Goal: Check status: Check status

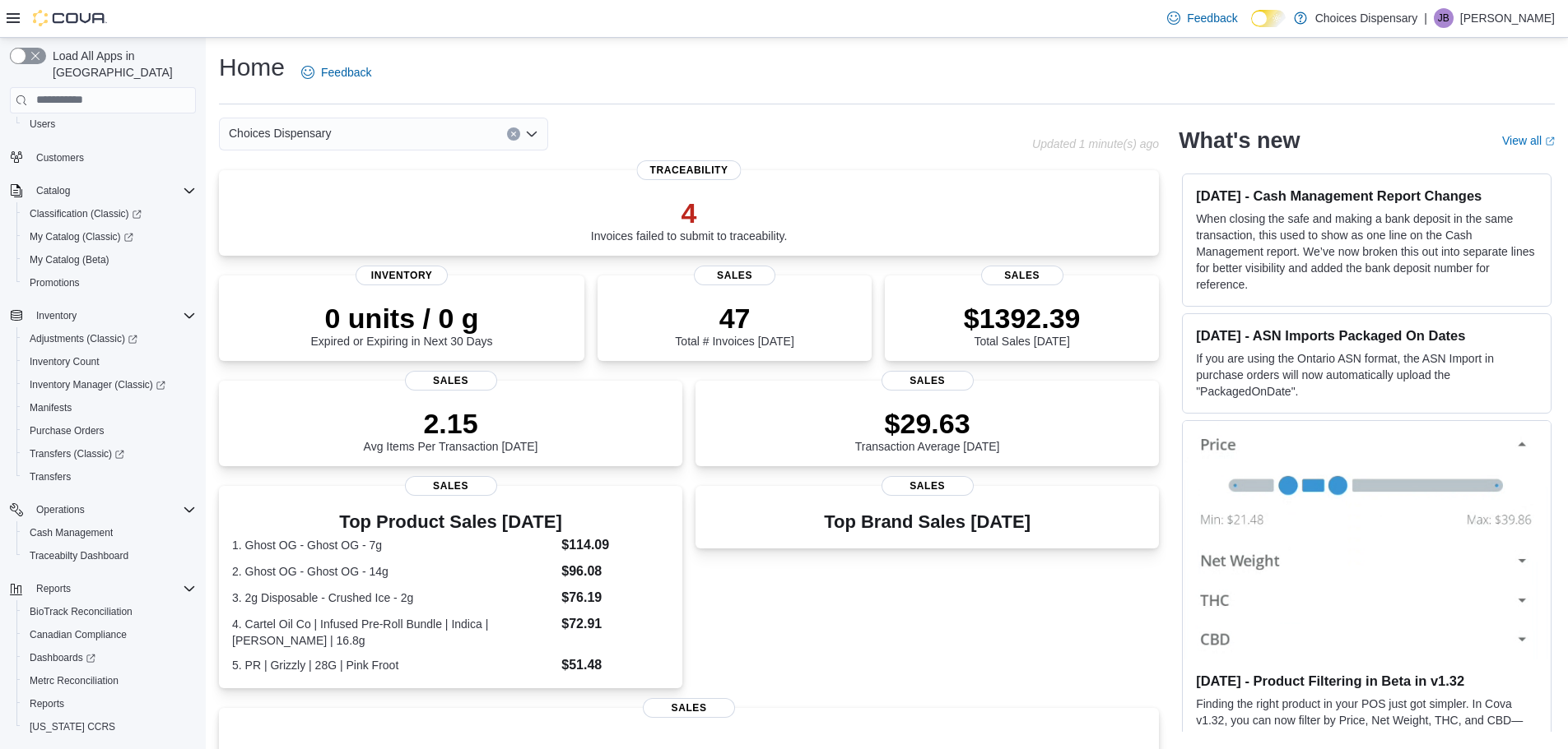
scroll to position [123, 0]
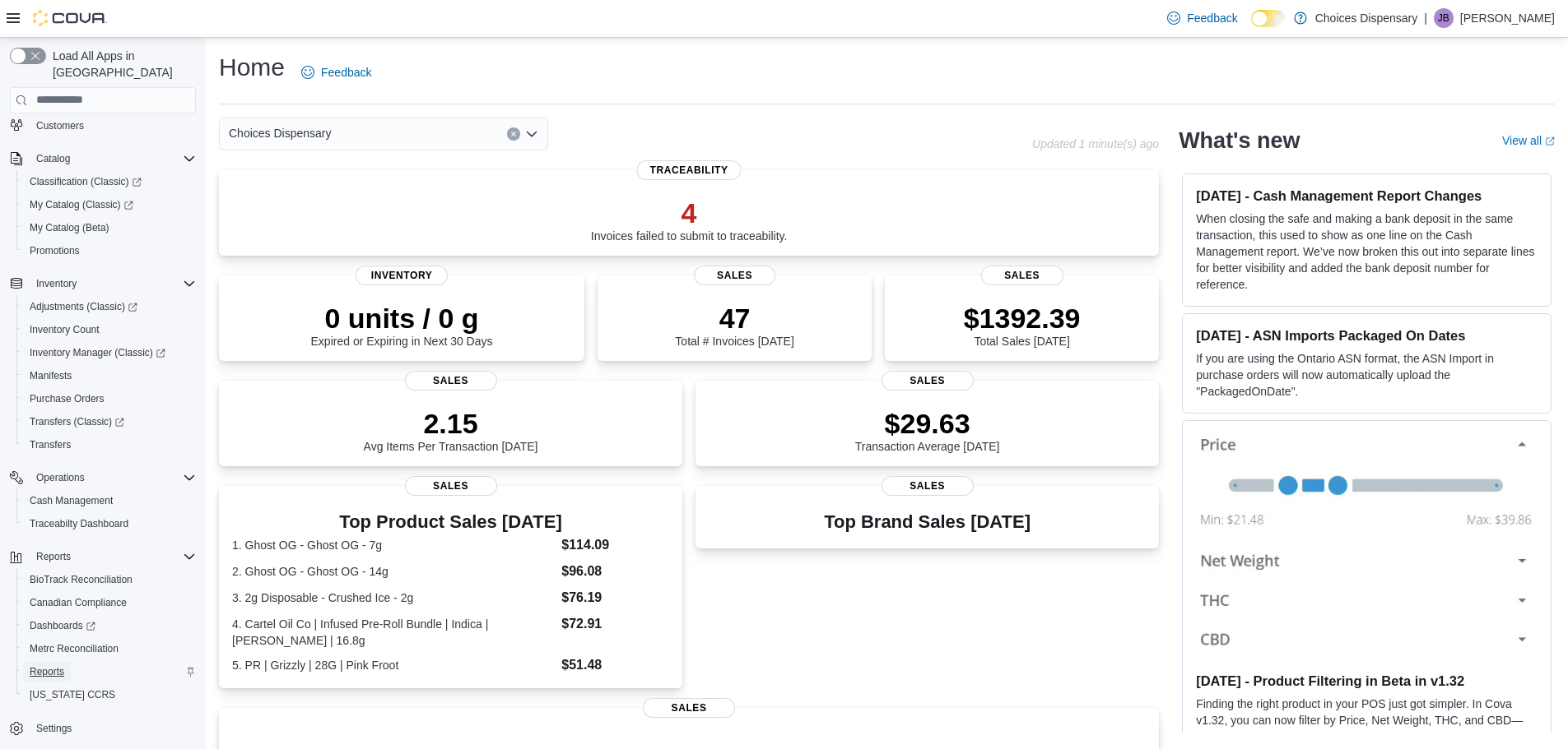
click at [54, 665] on span "Reports" at bounding box center [47, 671] width 34 height 13
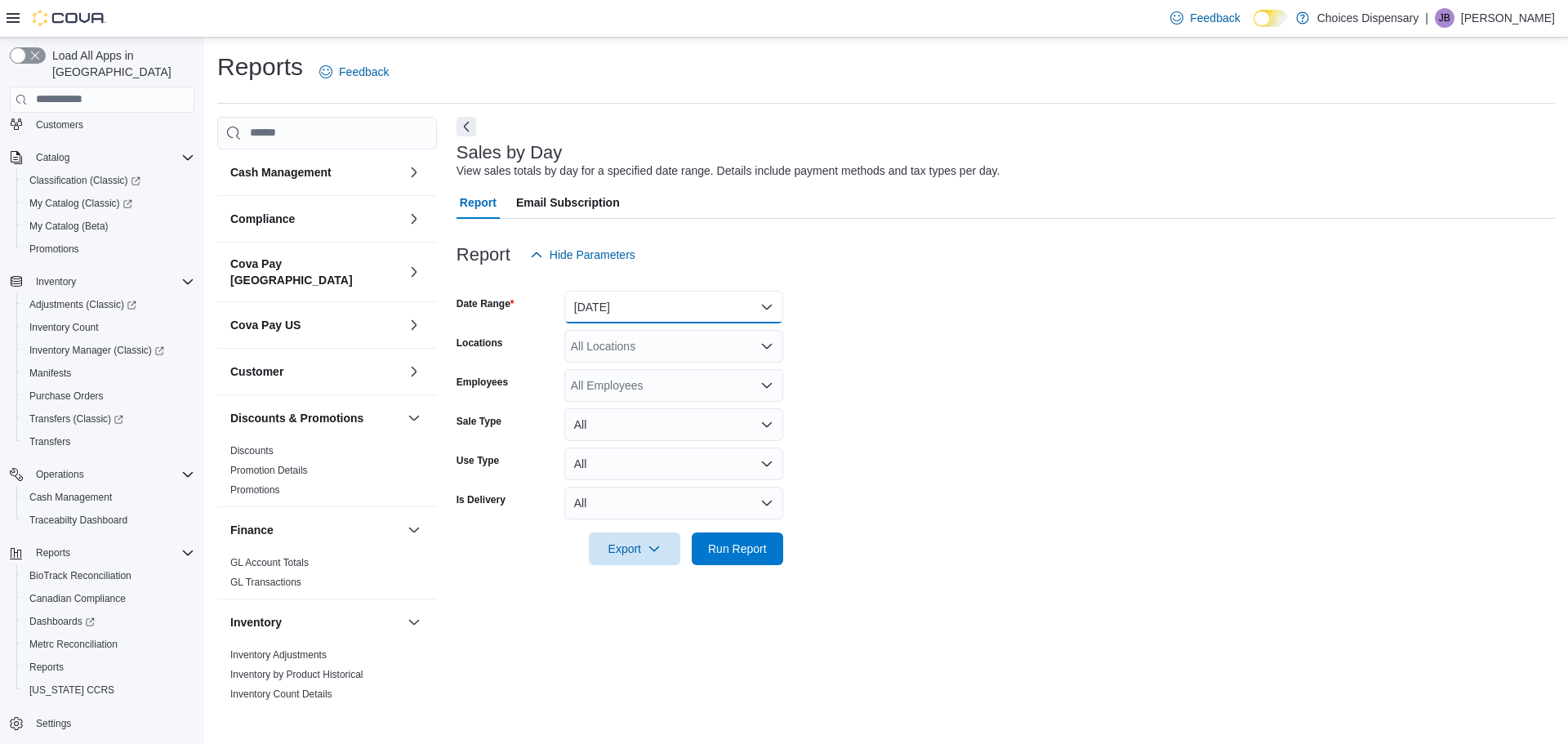
click at [678, 310] on button "[DATE]" at bounding box center [673, 307] width 219 height 33
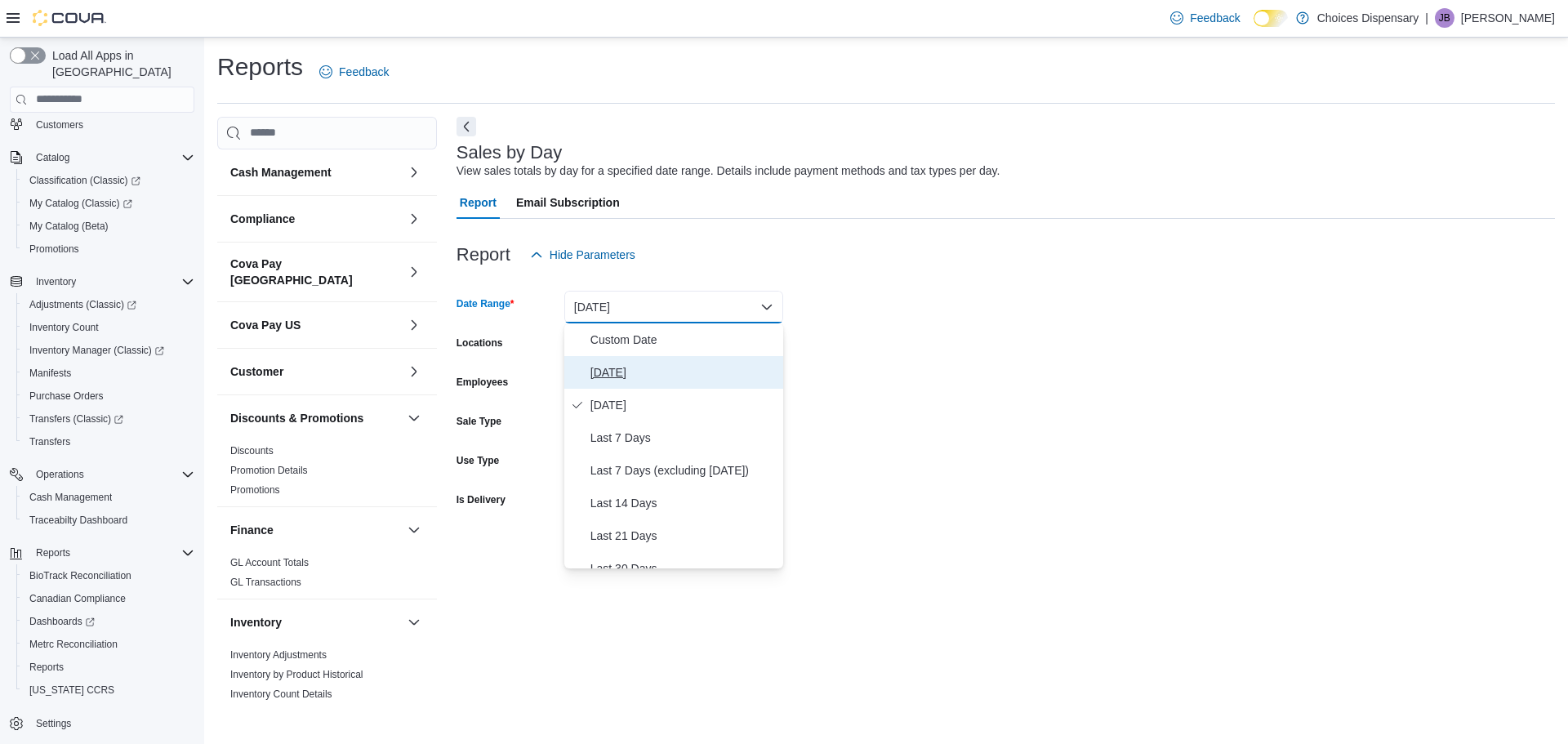
click at [639, 375] on span "[DATE]" at bounding box center [684, 372] width 187 height 20
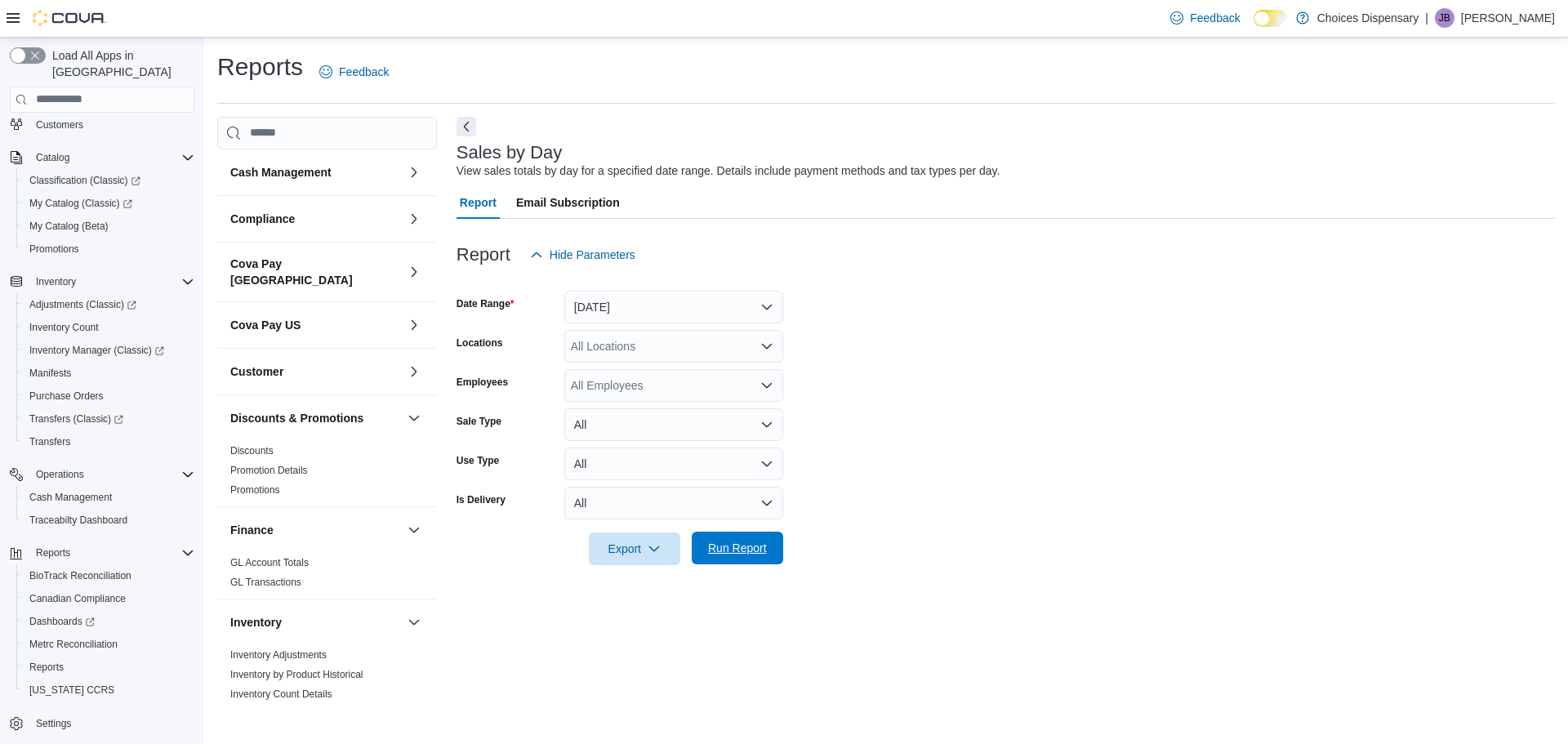
click at [740, 553] on span "Run Report" at bounding box center [737, 548] width 59 height 16
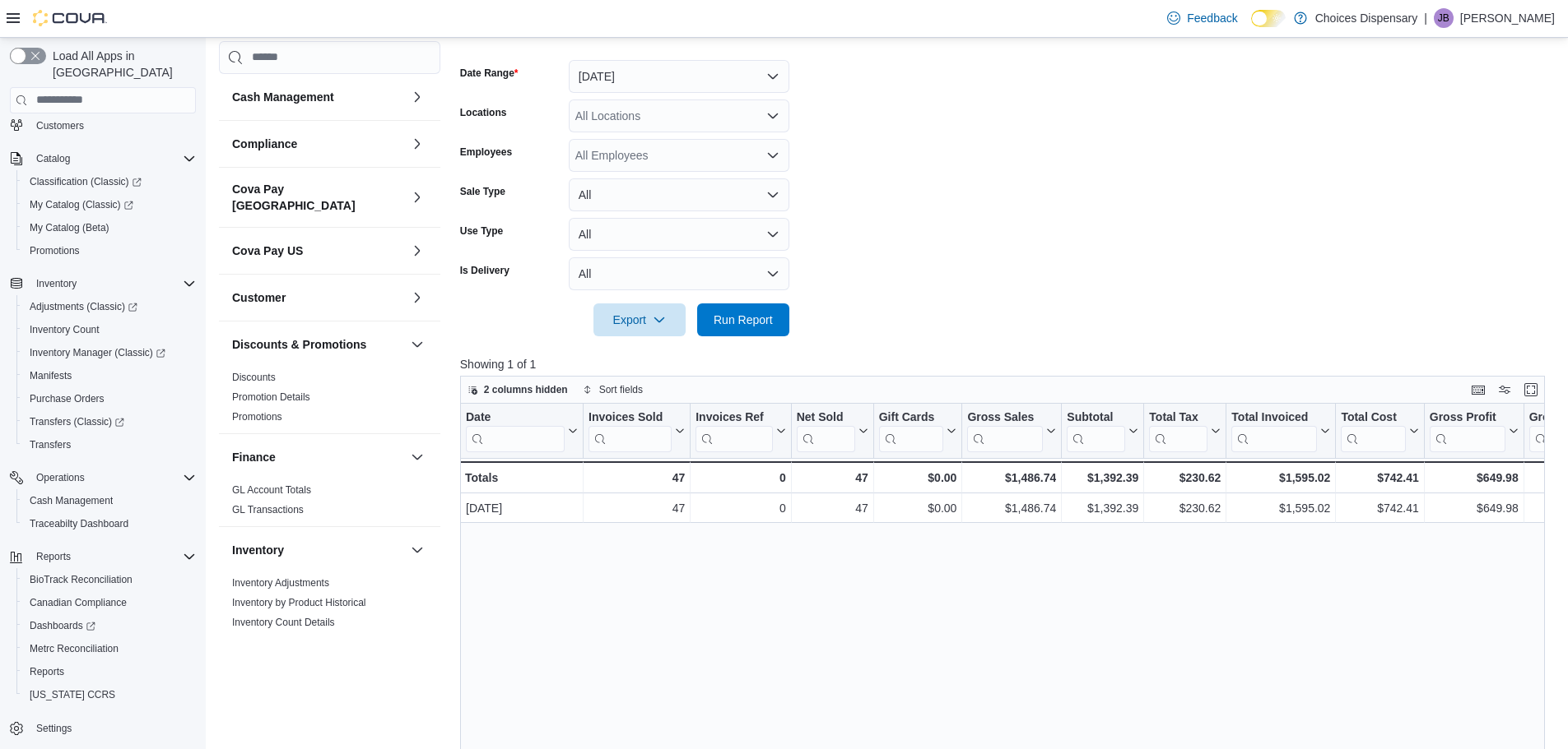
scroll to position [247, 0]
